Goal: Transaction & Acquisition: Purchase product/service

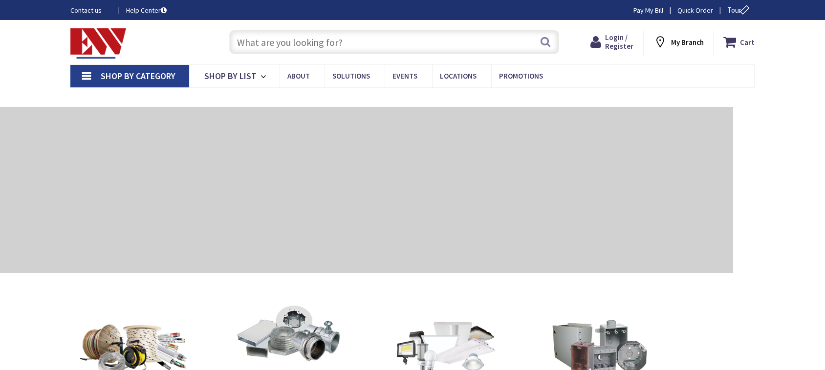
type input "[GEOGRAPHIC_DATA], [GEOGRAPHIC_DATA]"
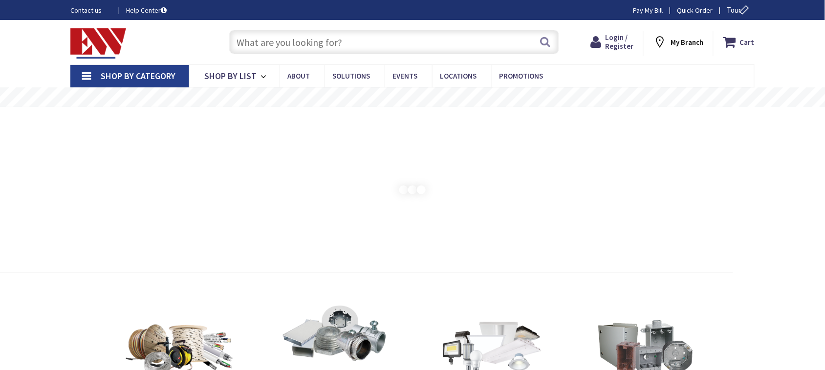
click at [293, 37] on input "text" at bounding box center [394, 42] width 330 height 24
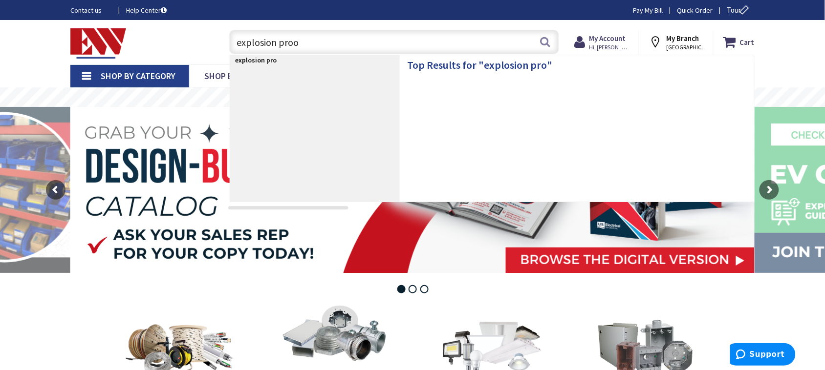
type input "explosion proof"
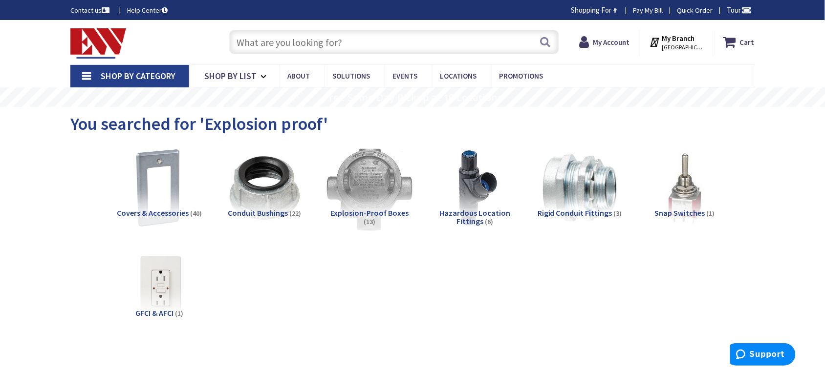
click at [370, 201] on img at bounding box center [369, 188] width 88 height 88
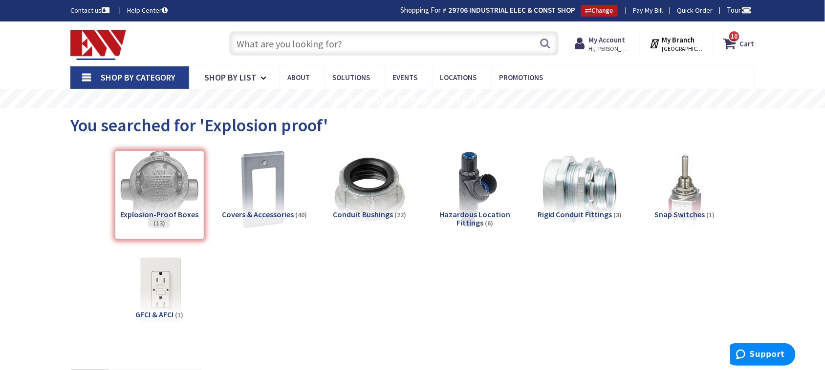
click at [336, 41] on input "text" at bounding box center [394, 43] width 330 height 24
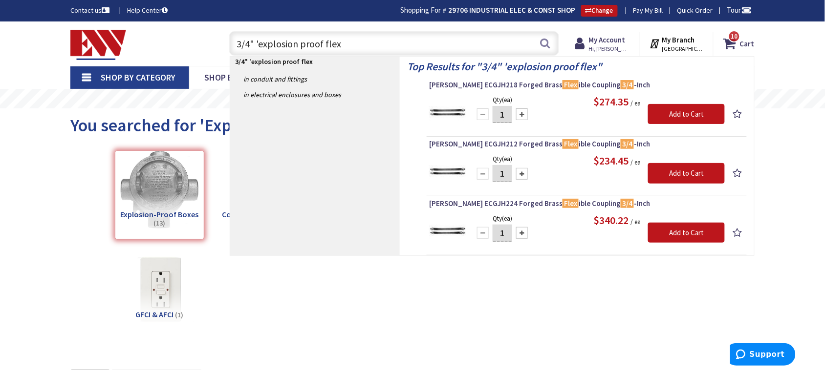
type input "3/4" 'explosion proof flex"
